Goal: Task Accomplishment & Management: Manage account settings

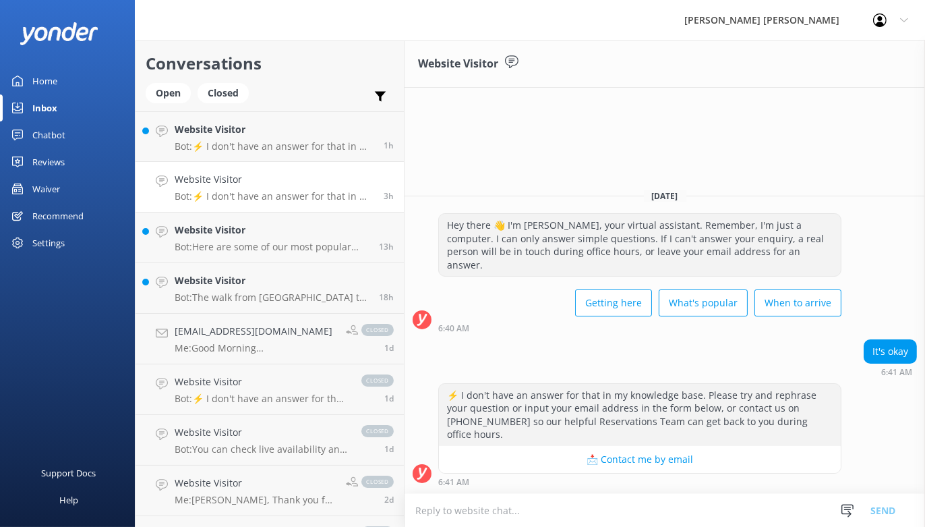
click at [62, 109] on link "Inbox" at bounding box center [67, 107] width 135 height 27
